Goal: Download file/media

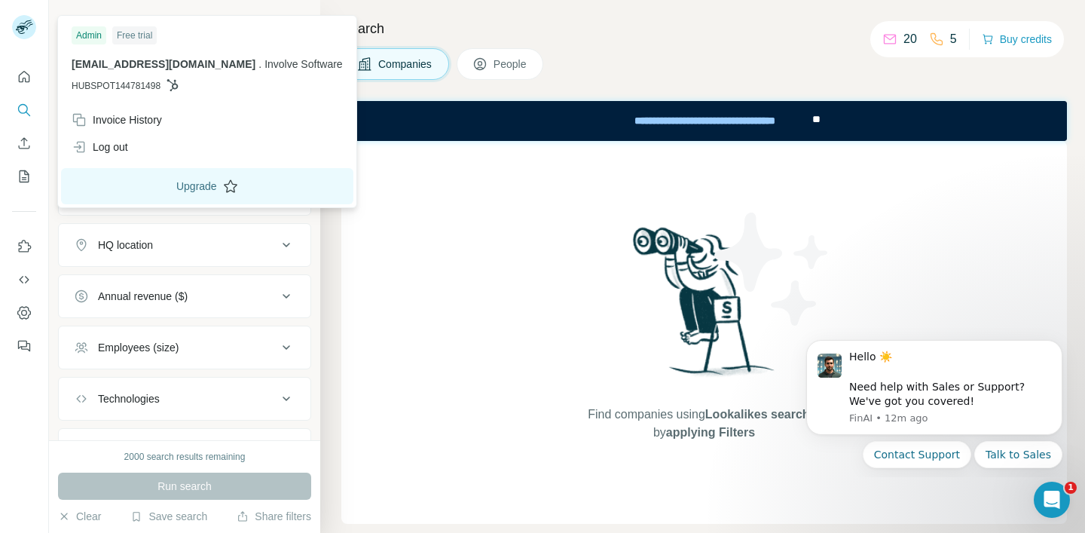
click at [161, 182] on button "Upgrade" at bounding box center [207, 186] width 292 height 36
click at [30, 77] on icon "Quick start" at bounding box center [24, 76] width 15 height 15
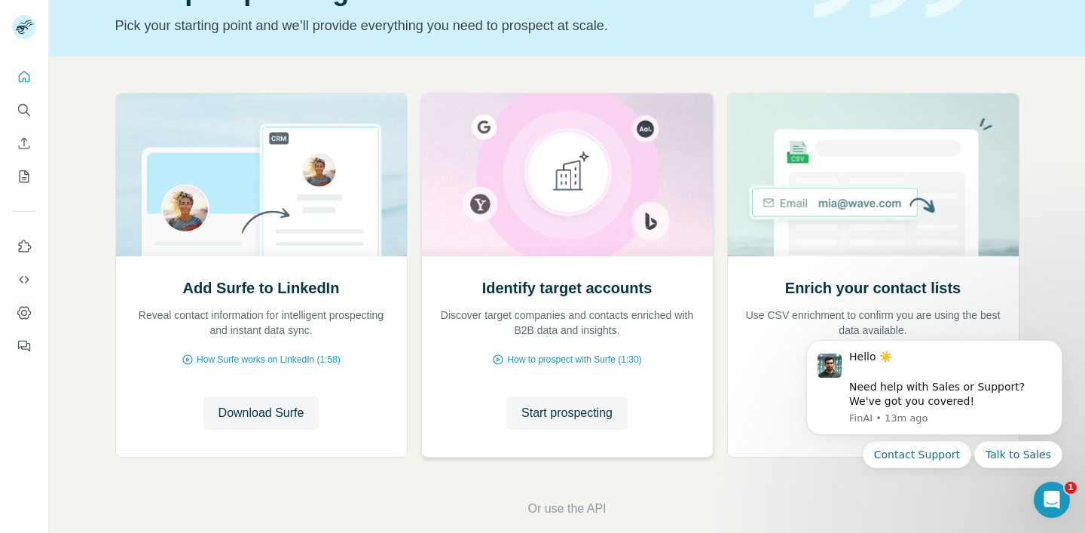
scroll to position [115, 0]
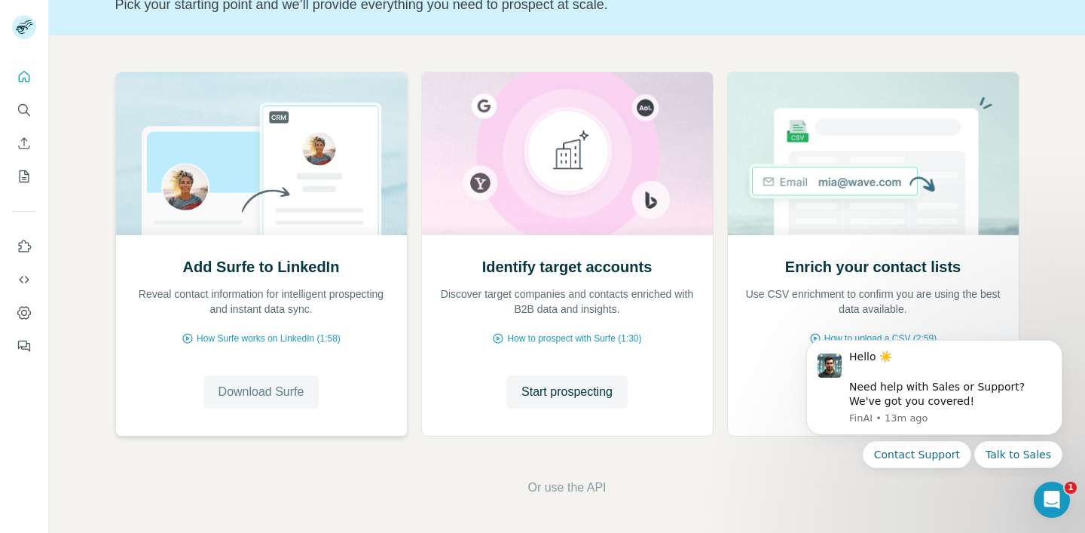
click at [245, 393] on span "Download Surfe" at bounding box center [262, 392] width 86 height 18
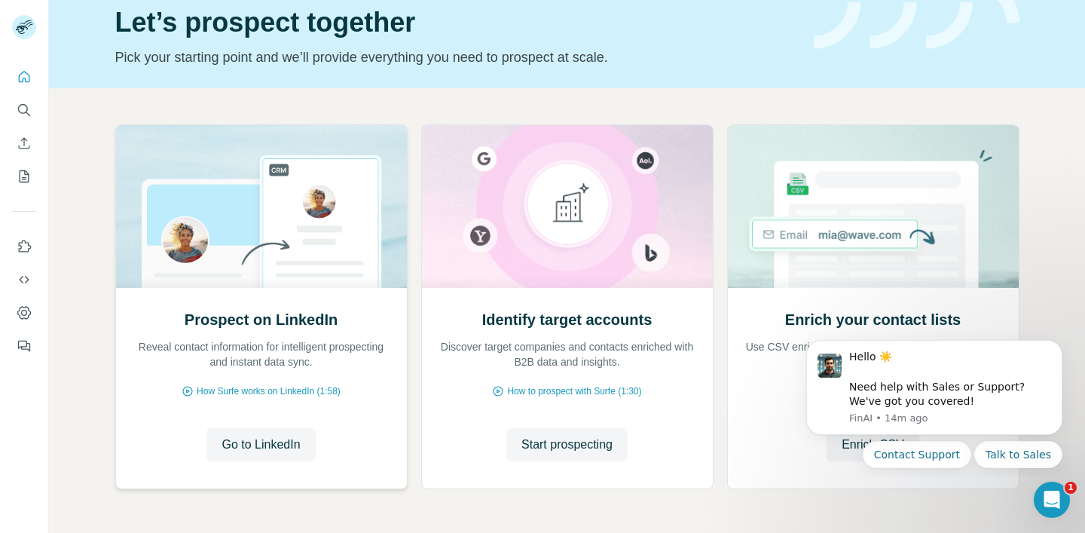
scroll to position [63, 0]
click at [280, 436] on span "Go to LinkedIn" at bounding box center [261, 444] width 78 height 18
